Goal: Task Accomplishment & Management: Use online tool/utility

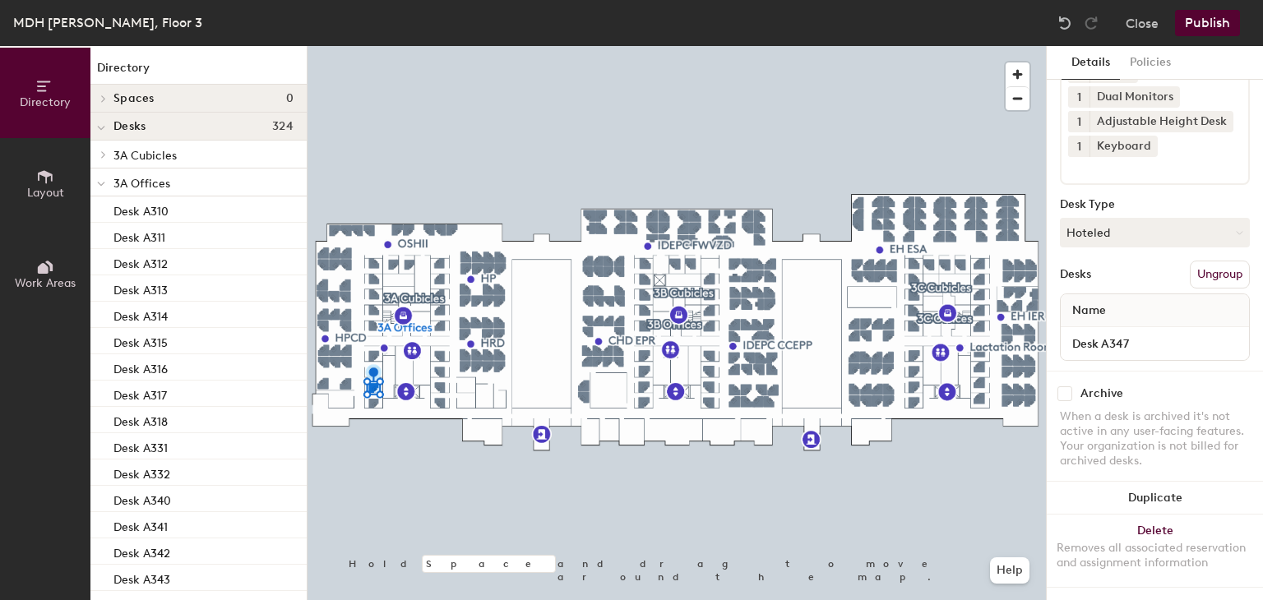
scroll to position [147, 0]
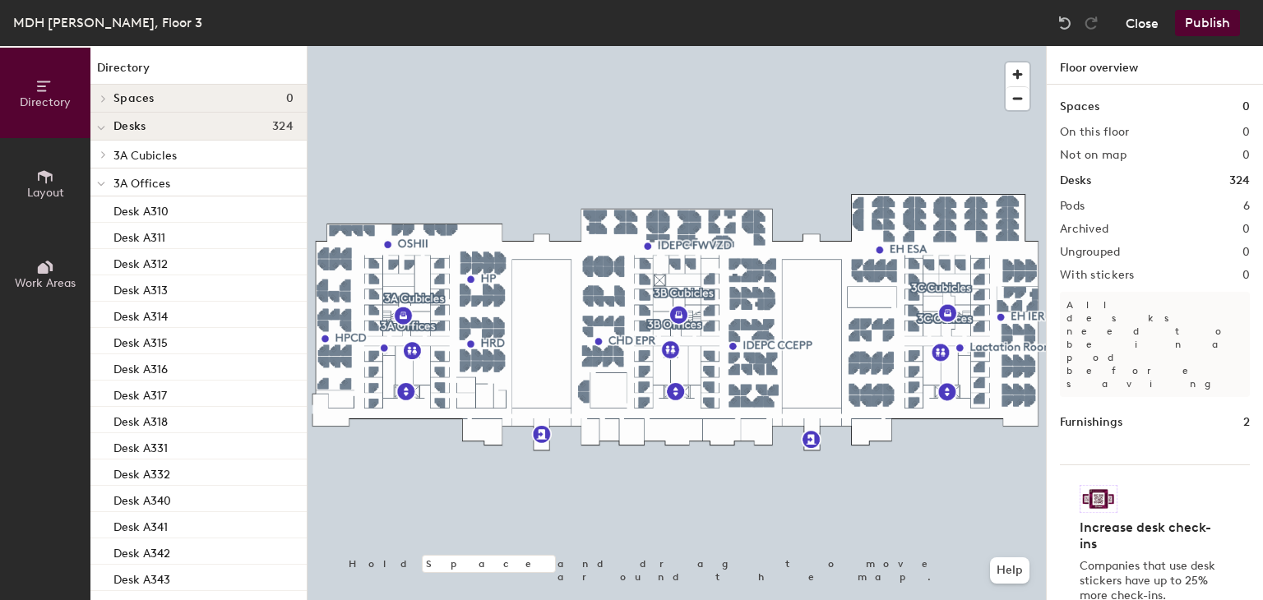
click at [1128, 27] on button "Close" at bounding box center [1142, 23] width 33 height 26
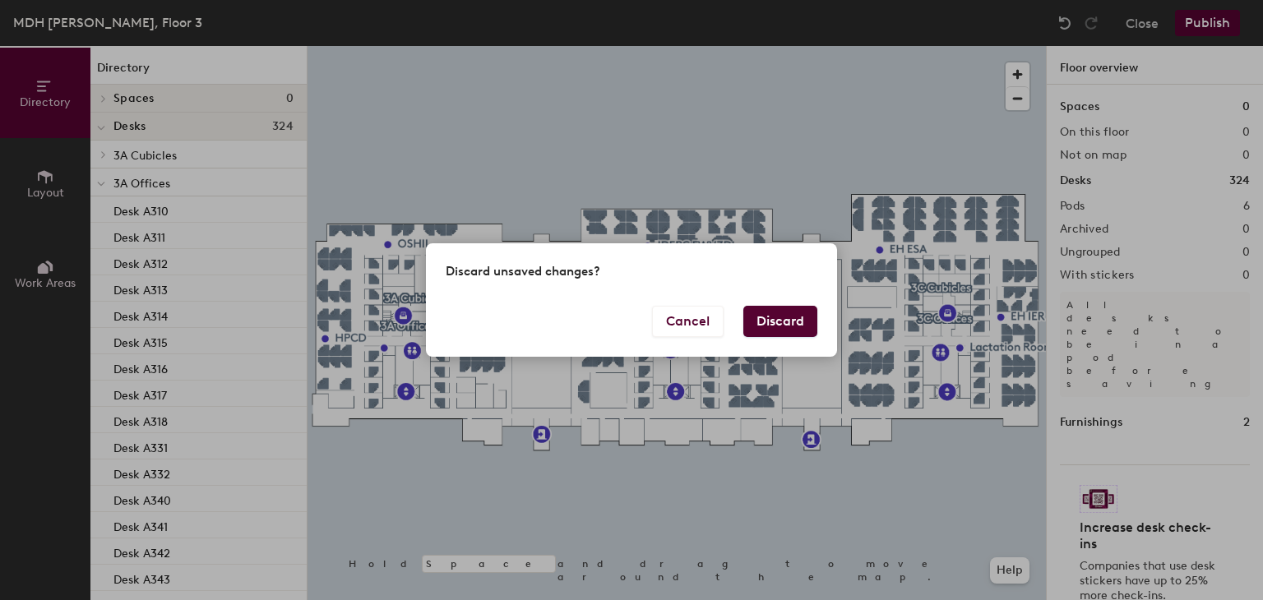
click at [794, 326] on button "Discard" at bounding box center [780, 321] width 74 height 31
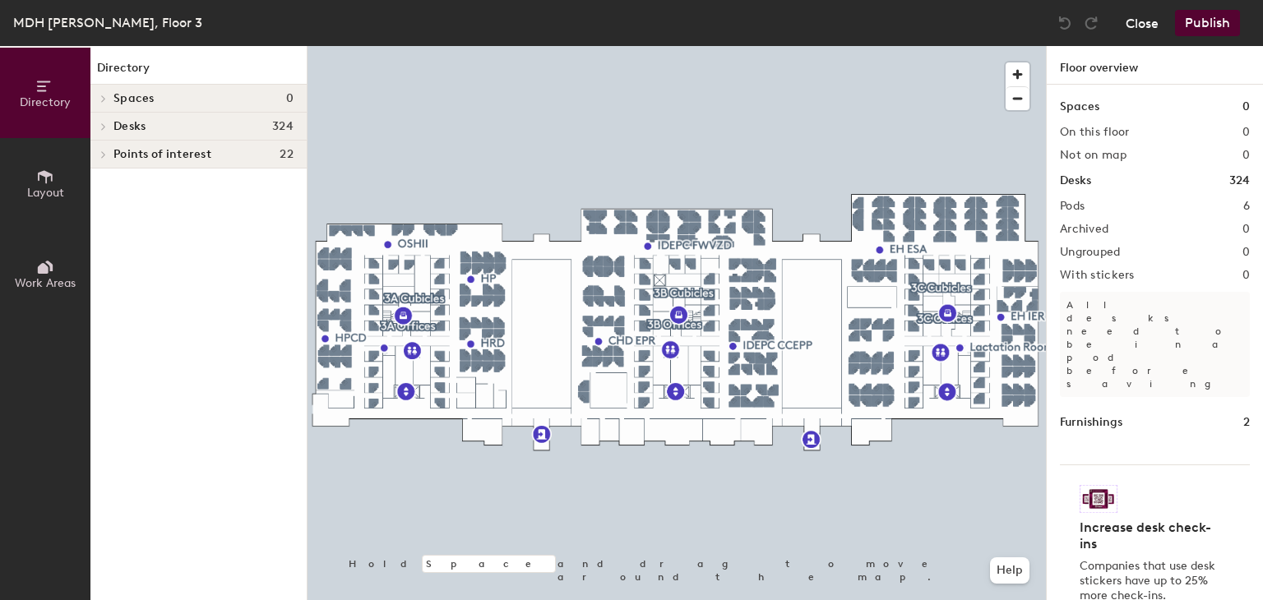
click at [1140, 14] on button "Close" at bounding box center [1142, 23] width 33 height 26
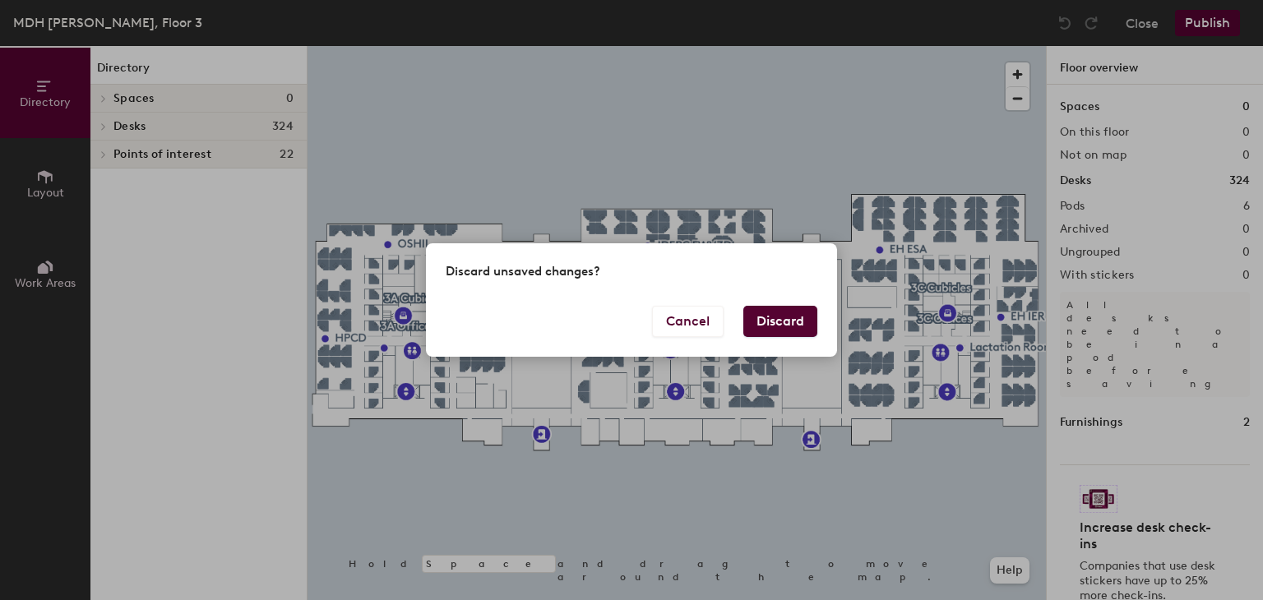
click at [774, 322] on button "Discard" at bounding box center [780, 321] width 74 height 31
